Goal: Find specific page/section: Find specific page/section

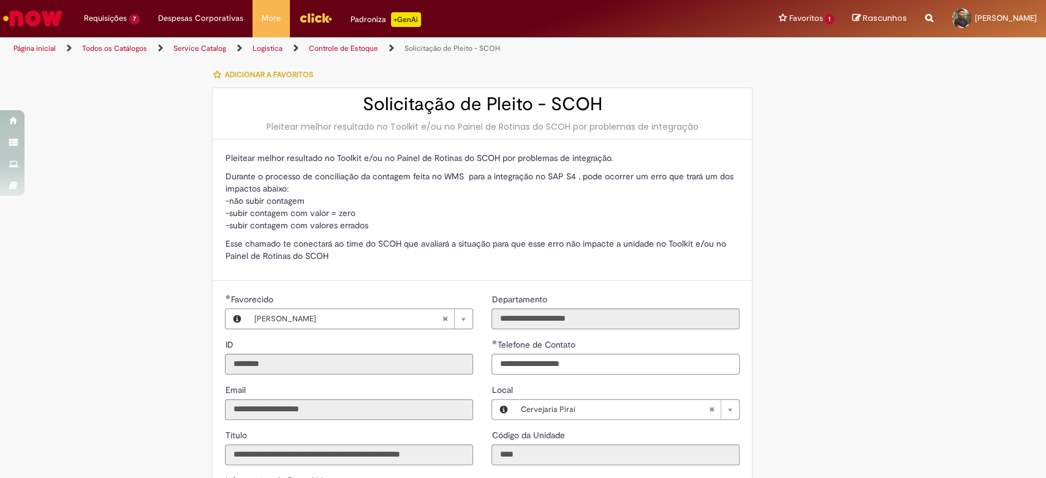
click at [30, 18] on img "Ir para a Homepage" at bounding box center [32, 18] width 63 height 25
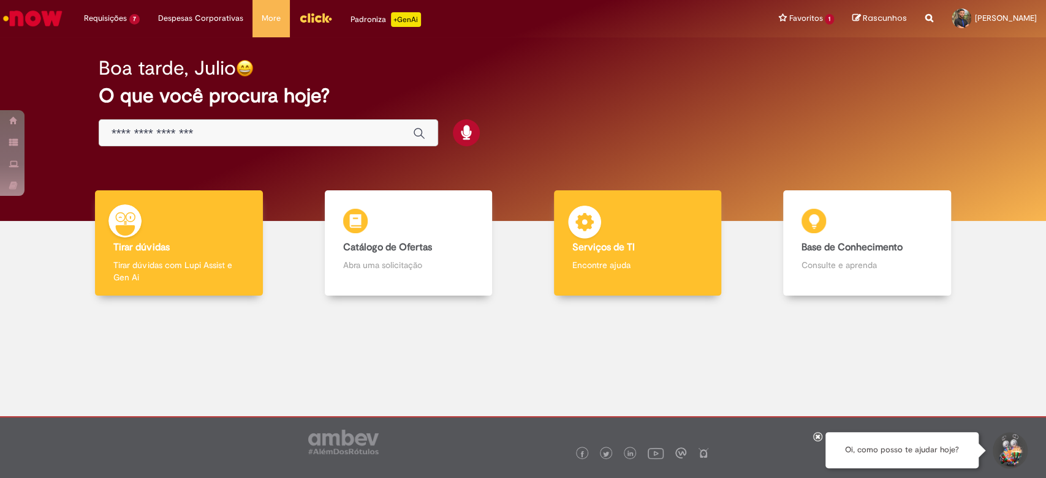
click at [658, 249] on h4 "Serviços de TI" at bounding box center [637, 248] width 130 height 11
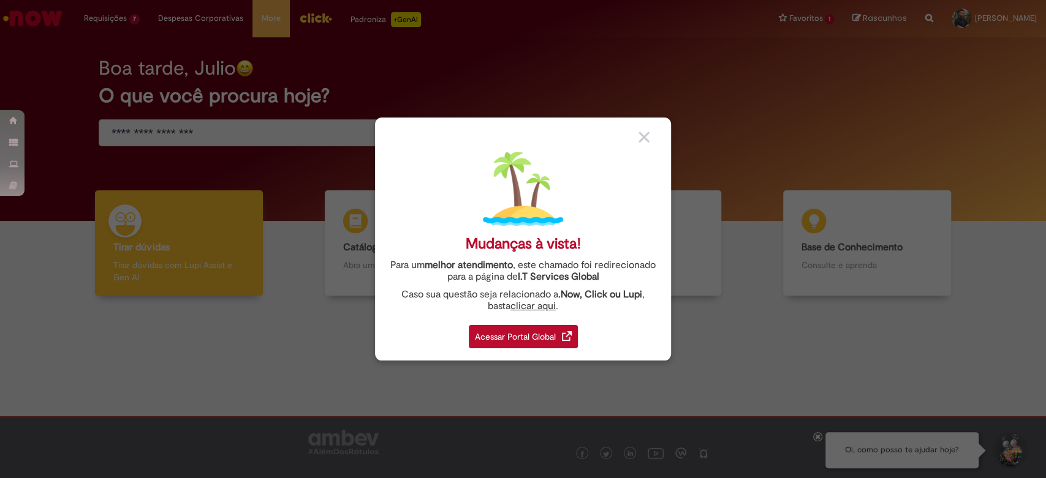
click at [510, 333] on div "Acessar Portal Global" at bounding box center [523, 336] width 109 height 23
